Goal: Find specific page/section: Find specific page/section

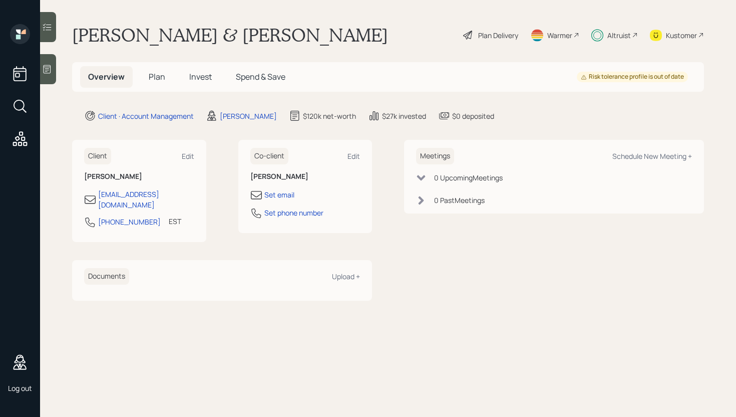
click at [149, 40] on h1 "[PERSON_NAME] & [PERSON_NAME]" at bounding box center [230, 35] width 316 height 22
drag, startPoint x: 75, startPoint y: 34, endPoint x: 203, endPoint y: 39, distance: 128.3
click at [203, 39] on h1 "[PERSON_NAME] & [PERSON_NAME]" at bounding box center [230, 35] width 316 height 22
copy h1 "[PERSON_NAME]"
